Goal: Task Accomplishment & Management: Use online tool/utility

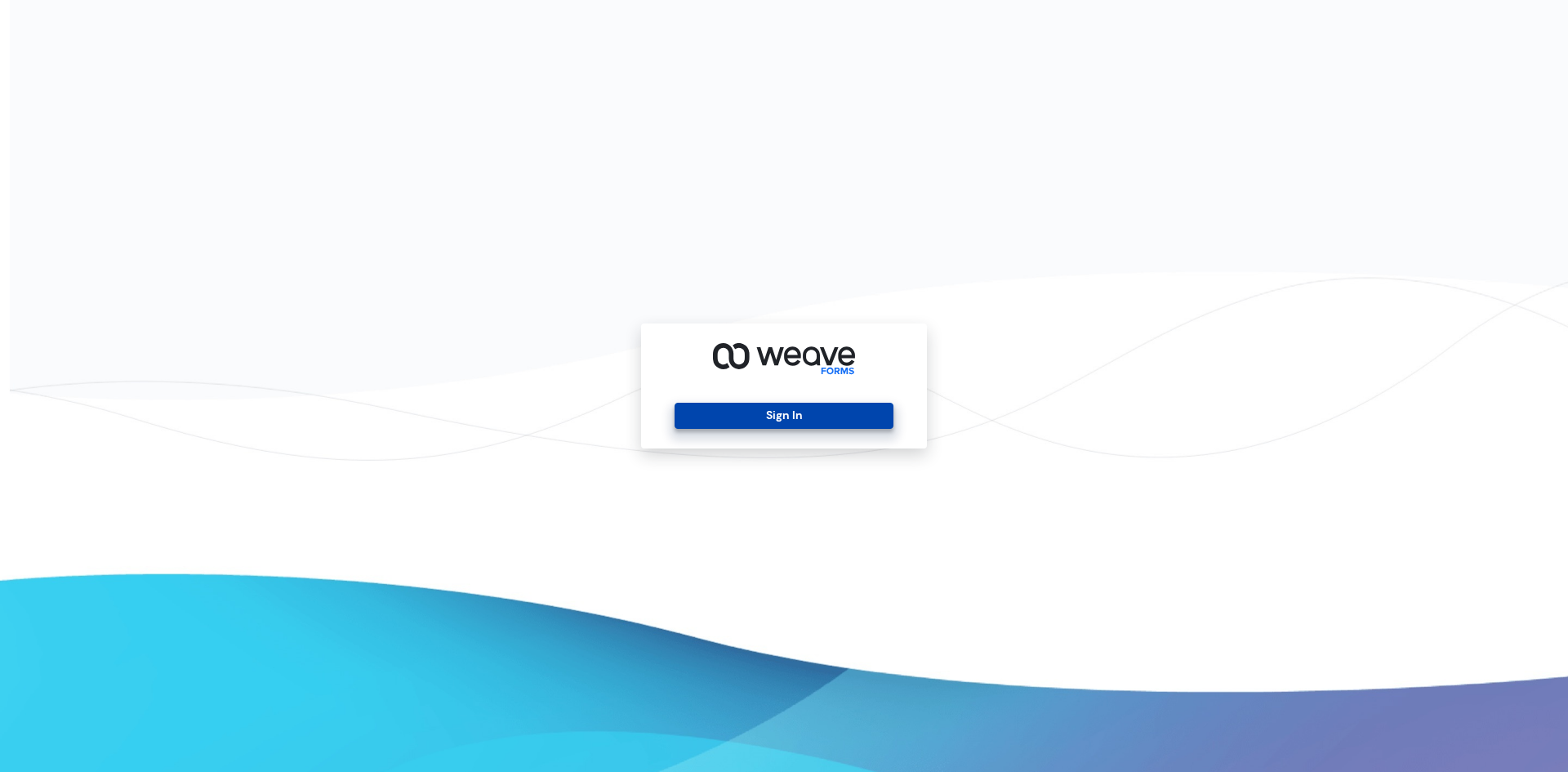
click at [783, 426] on button "Sign In" at bounding box center [784, 416] width 218 height 26
click at [783, 424] on button "Sign In" at bounding box center [784, 416] width 218 height 26
